Goal: Task Accomplishment & Management: Use online tool/utility

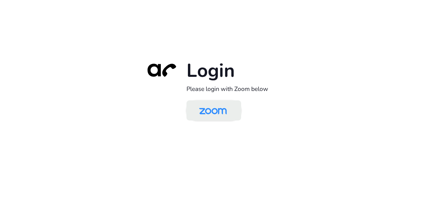
click at [211, 114] on img at bounding box center [213, 111] width 40 height 19
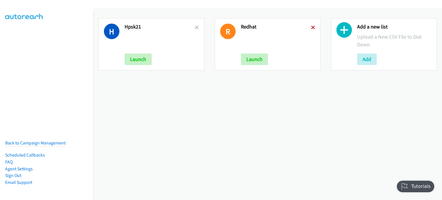
click at [311, 26] on icon at bounding box center [313, 28] width 4 height 4
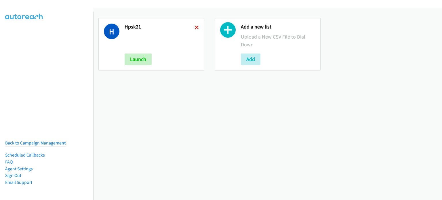
click at [195, 26] on icon at bounding box center [197, 28] width 4 height 4
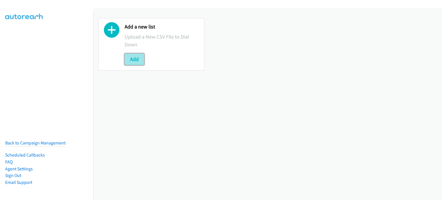
click at [144, 59] on button "Add" at bounding box center [135, 60] width 20 height 12
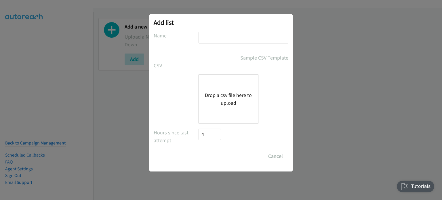
click at [221, 42] on input "text" at bounding box center [244, 38] width 90 height 12
click at [212, 107] on div "Drop a csv file here to upload" at bounding box center [229, 99] width 60 height 49
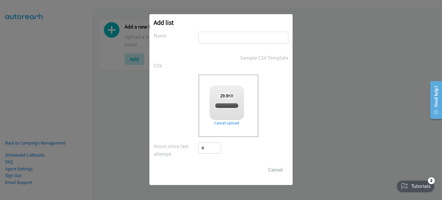
click at [217, 37] on input "text" at bounding box center [244, 38] width 90 height 12
checkbox input "true"
type input "splunk"
click at [216, 163] on form "No phone fields were returned for that Report or List View Please upload a csv …" at bounding box center [221, 104] width 135 height 144
click at [216, 168] on input "Save List" at bounding box center [214, 170] width 30 height 12
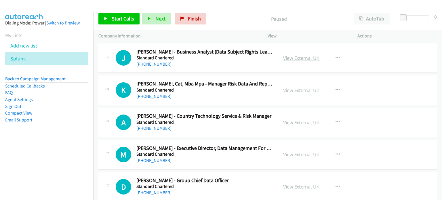
click at [302, 58] on link "View External Url" at bounding box center [301, 58] width 37 height 7
click at [292, 60] on link "View External Url" at bounding box center [301, 58] width 37 height 7
click at [283, 91] on link "View External Url" at bounding box center [301, 90] width 37 height 7
click at [298, 125] on link "View External Url" at bounding box center [301, 122] width 37 height 7
click at [335, 54] on button "button" at bounding box center [338, 58] width 16 height 12
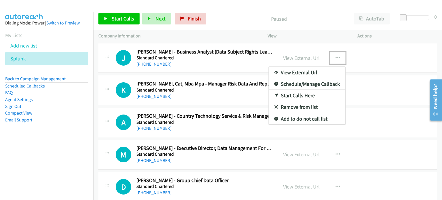
click at [304, 96] on link "Start Calls Here" at bounding box center [307, 96] width 77 height 12
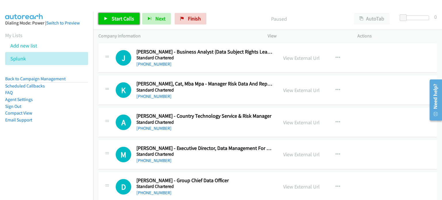
click at [112, 20] on span "Start Calls" at bounding box center [123, 18] width 22 height 7
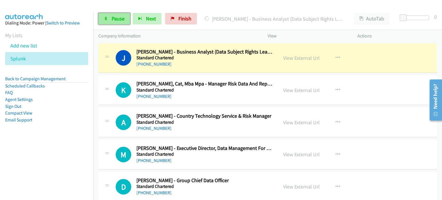
click at [109, 20] on link "Pause" at bounding box center [114, 19] width 32 height 12
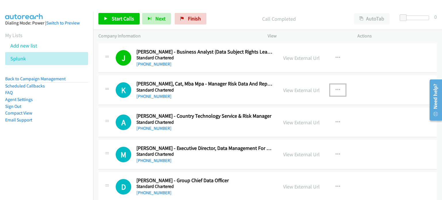
click at [330, 89] on button "button" at bounding box center [338, 90] width 16 height 12
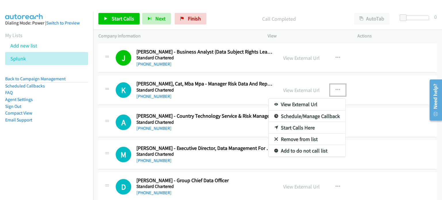
click at [304, 126] on link "Start Calls Here" at bounding box center [307, 128] width 77 height 12
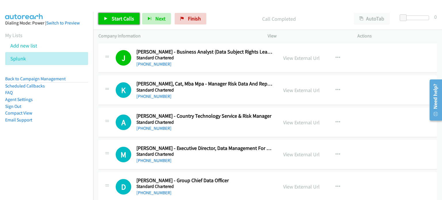
click at [121, 15] on link "Start Calls" at bounding box center [118, 19] width 41 height 12
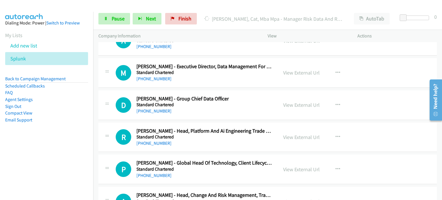
scroll to position [82, 0]
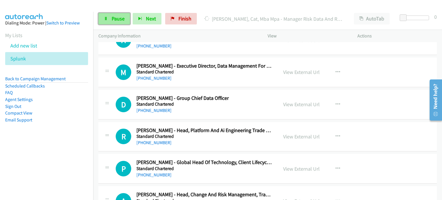
click at [116, 18] on span "Pause" at bounding box center [118, 18] width 13 height 7
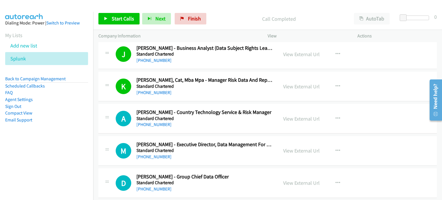
scroll to position [3, 0]
click at [299, 148] on link "View External Url" at bounding box center [301, 151] width 37 height 7
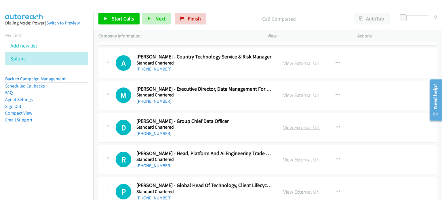
scroll to position [60, 0]
click at [291, 129] on link "View External Url" at bounding box center [301, 127] width 37 height 7
click at [288, 160] on link "View External Url" at bounding box center [301, 159] width 37 height 7
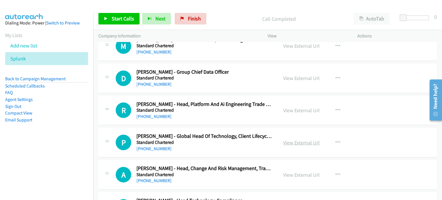
scroll to position [109, 0]
click at [283, 141] on link "View External Url" at bounding box center [301, 142] width 37 height 7
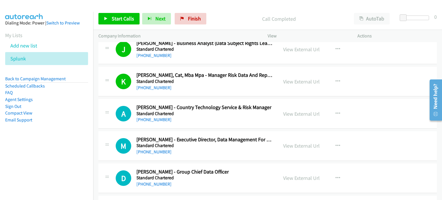
scroll to position [0, 0]
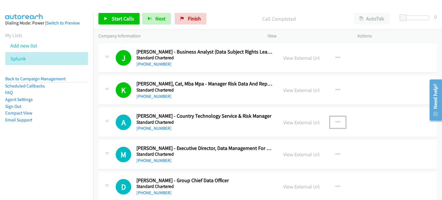
click at [335, 121] on icon "button" at bounding box center [337, 122] width 5 height 5
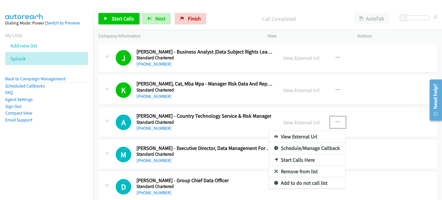
click at [296, 157] on link "Start Calls Here" at bounding box center [307, 160] width 77 height 12
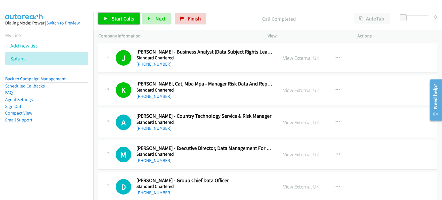
click at [120, 19] on span "Start Calls" at bounding box center [123, 18] width 22 height 7
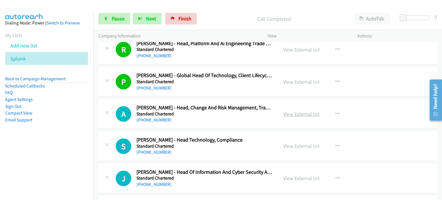
scroll to position [169, 0]
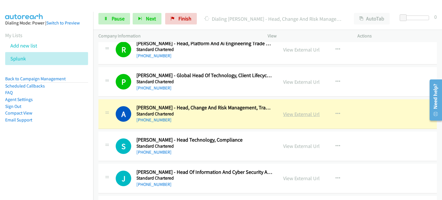
click at [307, 113] on link "View External Url" at bounding box center [301, 114] width 37 height 7
click at [296, 144] on link "View External Url" at bounding box center [301, 146] width 37 height 7
click at [285, 178] on link "View External Url" at bounding box center [301, 178] width 37 height 7
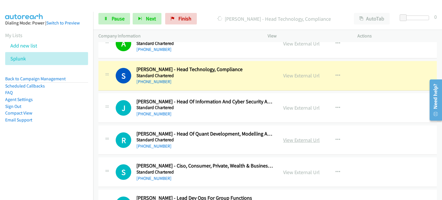
scroll to position [240, 0]
click at [298, 138] on link "View External Url" at bounding box center [301, 139] width 37 height 7
click at [296, 170] on link "View External Url" at bounding box center [301, 172] width 37 height 7
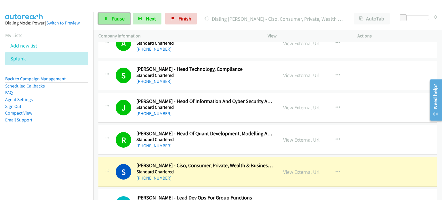
click at [121, 20] on span "Pause" at bounding box center [118, 18] width 13 height 7
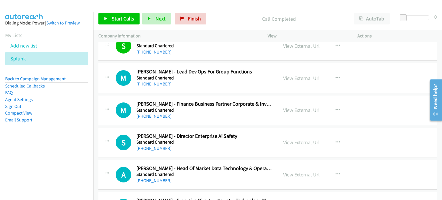
scroll to position [366, 0]
click at [298, 78] on link "View External Url" at bounding box center [301, 78] width 37 height 7
click at [335, 109] on icon "button" at bounding box center [337, 110] width 5 height 5
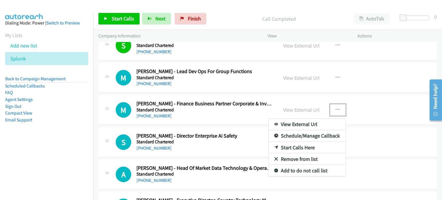
click at [302, 157] on link "Remove from list" at bounding box center [307, 159] width 77 height 12
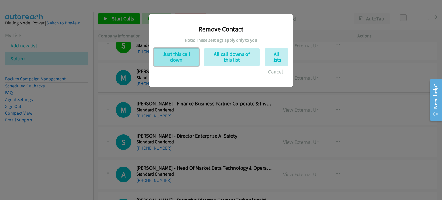
click at [184, 59] on button "Just this call down" at bounding box center [176, 57] width 45 height 18
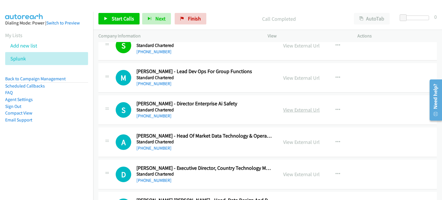
click at [293, 110] on link "View External Url" at bounding box center [301, 109] width 37 height 7
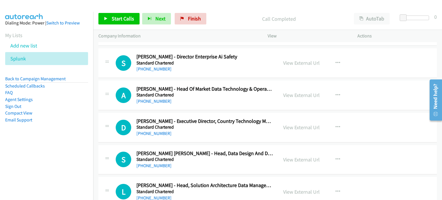
scroll to position [413, 0]
click at [330, 95] on button "button" at bounding box center [338, 95] width 16 height 12
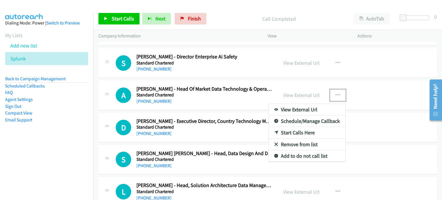
click at [291, 142] on link "Remove from list" at bounding box center [307, 145] width 77 height 12
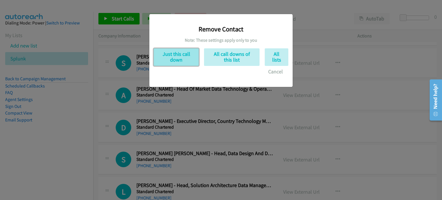
click at [171, 52] on button "Just this call down" at bounding box center [176, 57] width 45 height 18
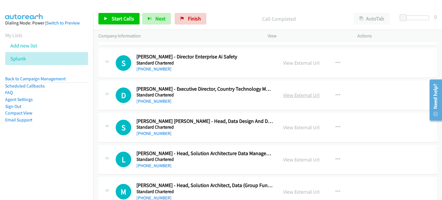
click at [291, 94] on link "View External Url" at bounding box center [301, 95] width 37 height 7
click at [284, 127] on link "View External Url" at bounding box center [301, 127] width 37 height 7
click at [284, 157] on link "View External Url" at bounding box center [301, 159] width 37 height 7
click at [291, 188] on link "View External Url" at bounding box center [301, 191] width 37 height 7
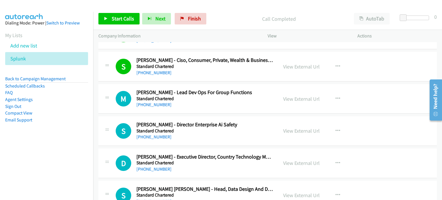
scroll to position [349, 0]
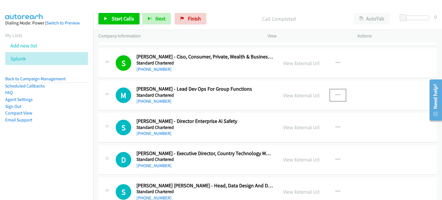
click at [337, 94] on icon "button" at bounding box center [337, 95] width 5 height 5
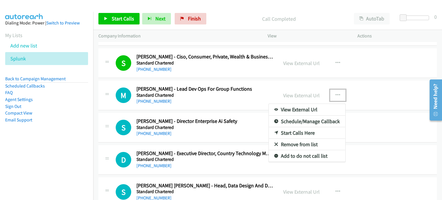
click at [302, 133] on link "Start Calls Here" at bounding box center [307, 133] width 77 height 12
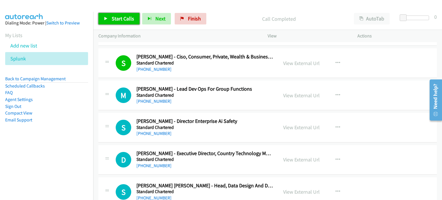
click at [119, 22] on span "Start Calls" at bounding box center [123, 18] width 22 height 7
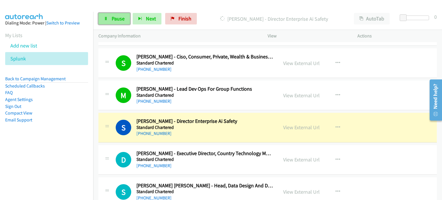
click at [114, 20] on span "Pause" at bounding box center [118, 18] width 13 height 7
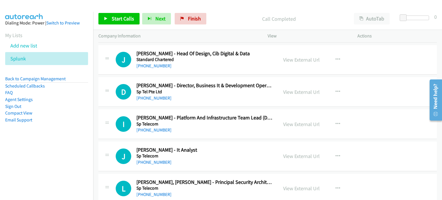
scroll to position [4125, 0]
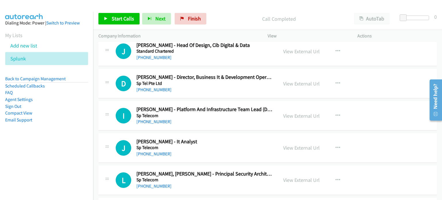
click at [320, 76] on div "View External Url View External Url Schedule/Manage Callback Start Calls Here R…" at bounding box center [325, 83] width 95 height 19
click at [312, 80] on link "View External Url" at bounding box center [301, 83] width 37 height 7
click at [297, 113] on link "View External Url" at bounding box center [301, 116] width 37 height 7
click at [304, 145] on link "View External Url" at bounding box center [301, 148] width 37 height 7
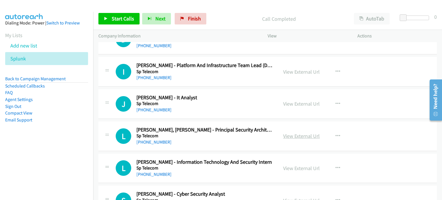
scroll to position [4169, 0]
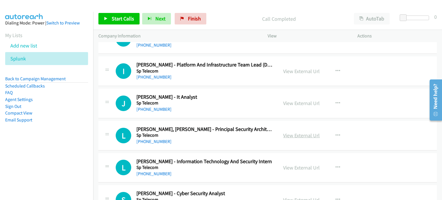
click at [290, 132] on link "View External Url" at bounding box center [301, 135] width 37 height 7
click at [299, 164] on link "View External Url" at bounding box center [301, 167] width 37 height 7
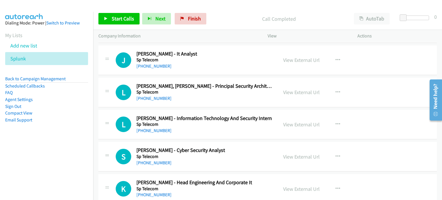
scroll to position [4221, 0]
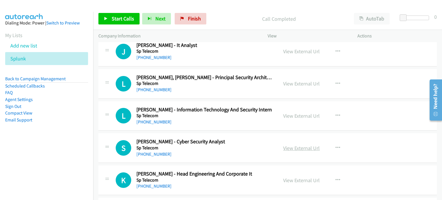
click at [296, 145] on link "View External Url" at bounding box center [301, 148] width 37 height 7
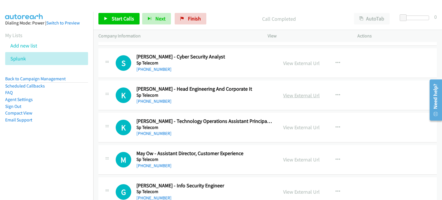
scroll to position [4306, 0]
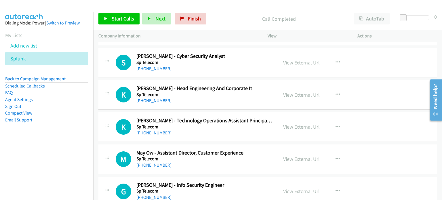
click at [303, 91] on link "View External Url" at bounding box center [301, 94] width 37 height 7
click at [301, 156] on link "View External Url" at bounding box center [301, 159] width 37 height 7
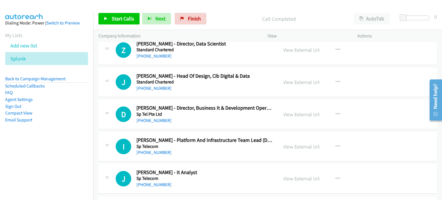
scroll to position [4094, 0]
click at [333, 108] on button "button" at bounding box center [338, 114] width 16 height 12
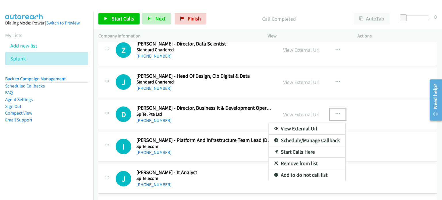
click at [297, 146] on link "Start Calls Here" at bounding box center [307, 152] width 77 height 12
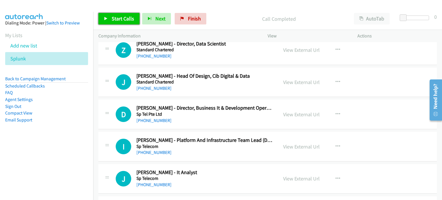
click at [123, 19] on span "Start Calls" at bounding box center [123, 18] width 22 height 7
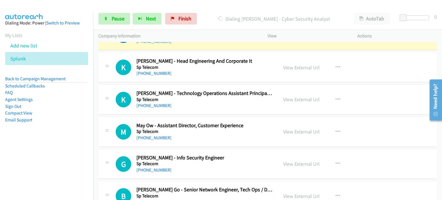
scroll to position [4337, 0]
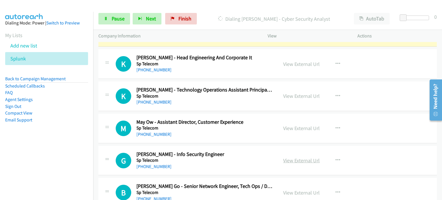
click at [301, 157] on link "View External Url" at bounding box center [301, 160] width 37 height 7
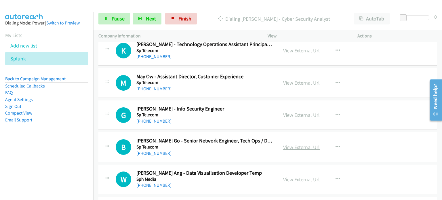
scroll to position [4383, 0]
click at [301, 144] on link "View External Url" at bounding box center [301, 147] width 37 height 7
click at [285, 176] on link "View External Url" at bounding box center [301, 179] width 37 height 7
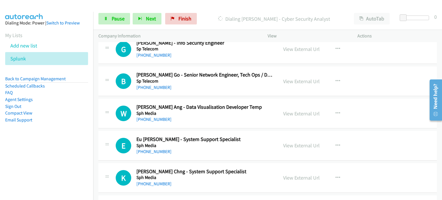
scroll to position [4449, 0]
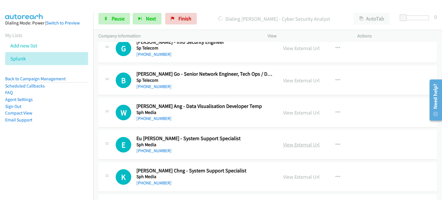
click at [300, 141] on link "View External Url" at bounding box center [301, 144] width 37 height 7
click at [283, 173] on link "View External Url" at bounding box center [301, 176] width 37 height 7
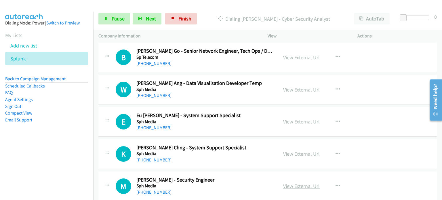
scroll to position [4472, 0]
click at [310, 183] on link "View External Url" at bounding box center [301, 186] width 37 height 7
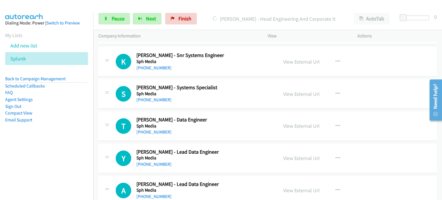
scroll to position [4859, 0]
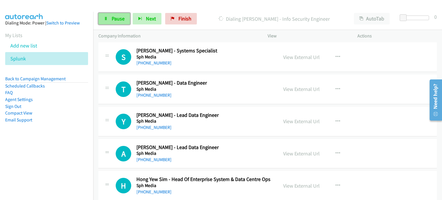
drag, startPoint x: 116, startPoint y: 19, endPoint x: 119, endPoint y: 16, distance: 3.9
click at [116, 19] on span "Pause" at bounding box center [118, 18] width 13 height 7
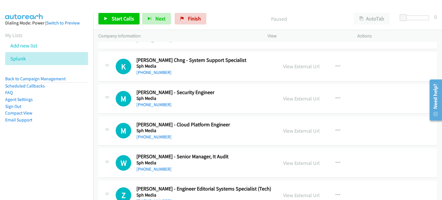
scroll to position [4551, 0]
